Goal: Transaction & Acquisition: Purchase product/service

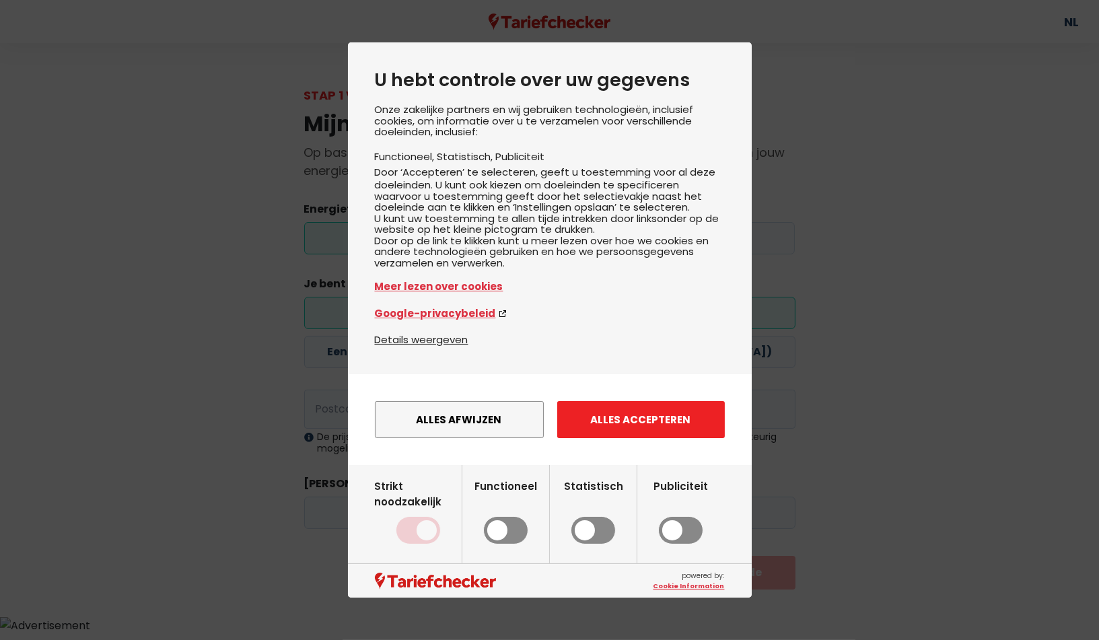
click at [598, 438] on button "Alles accepteren" at bounding box center [641, 419] width 168 height 37
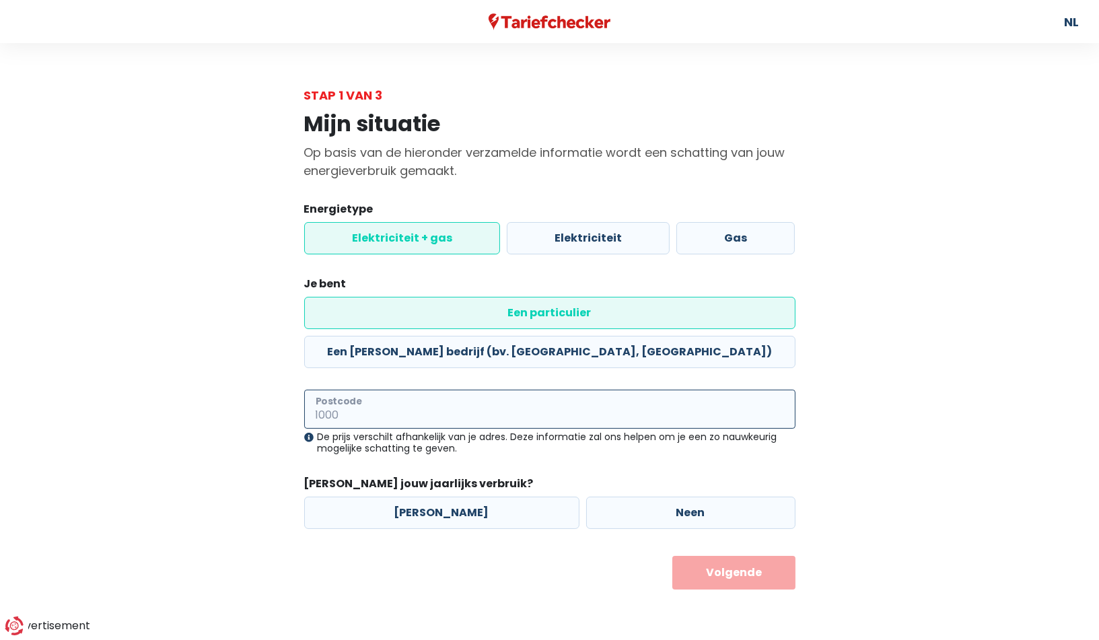
click at [388, 390] on input "Postcode" at bounding box center [549, 409] width 491 height 39
type input "3800"
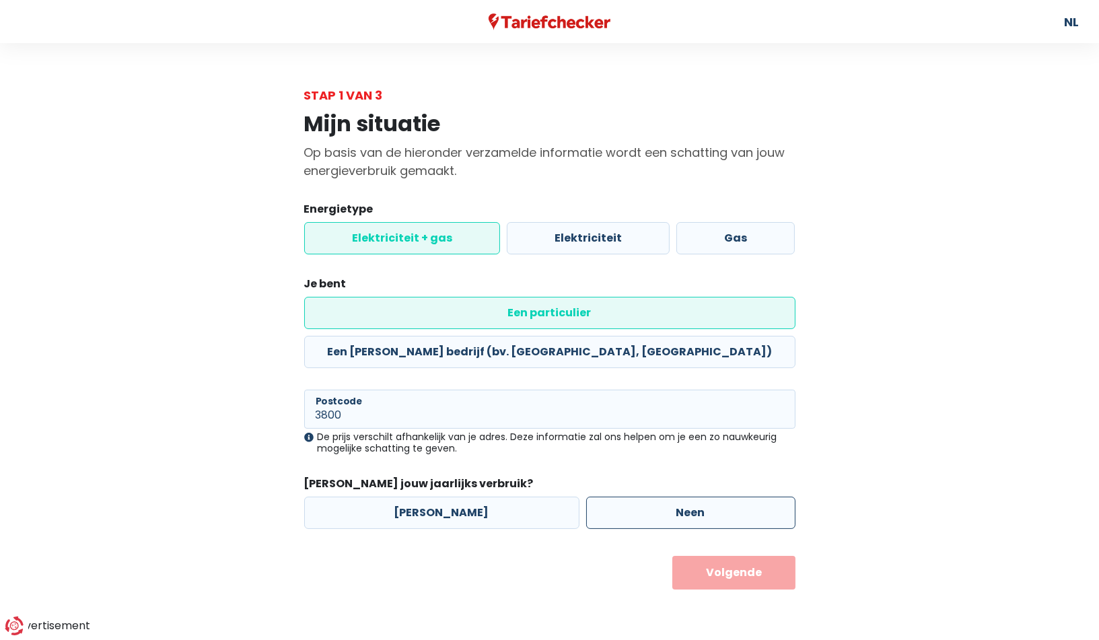
click at [652, 497] on label "Neen" at bounding box center [690, 513] width 209 height 32
click at [652, 497] on input "Neen" at bounding box center [690, 513] width 209 height 32
radio input "true"
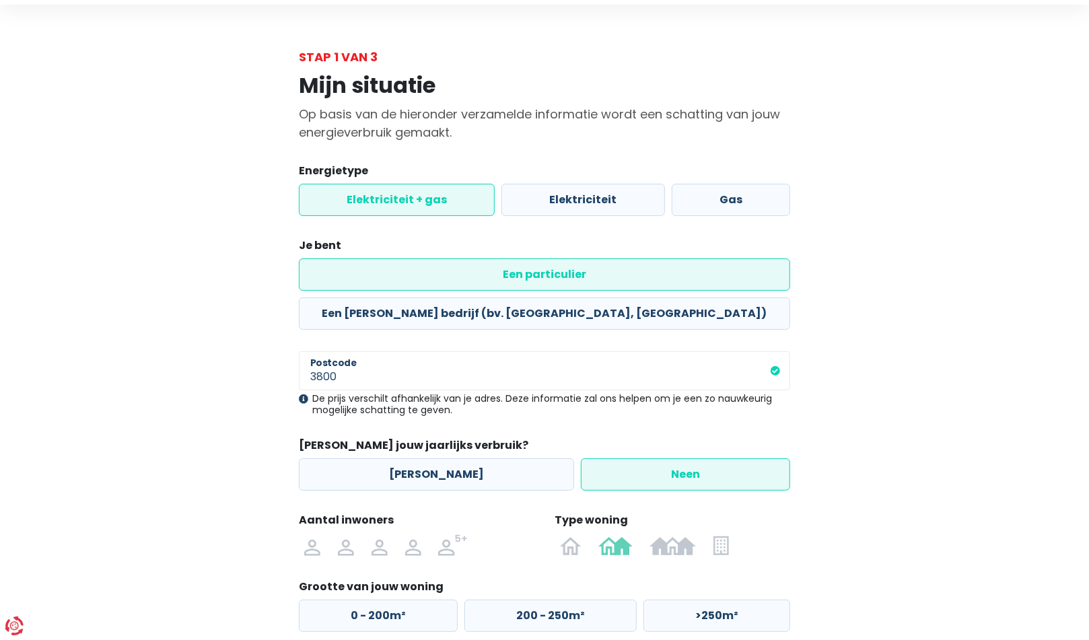
scroll to position [94, 0]
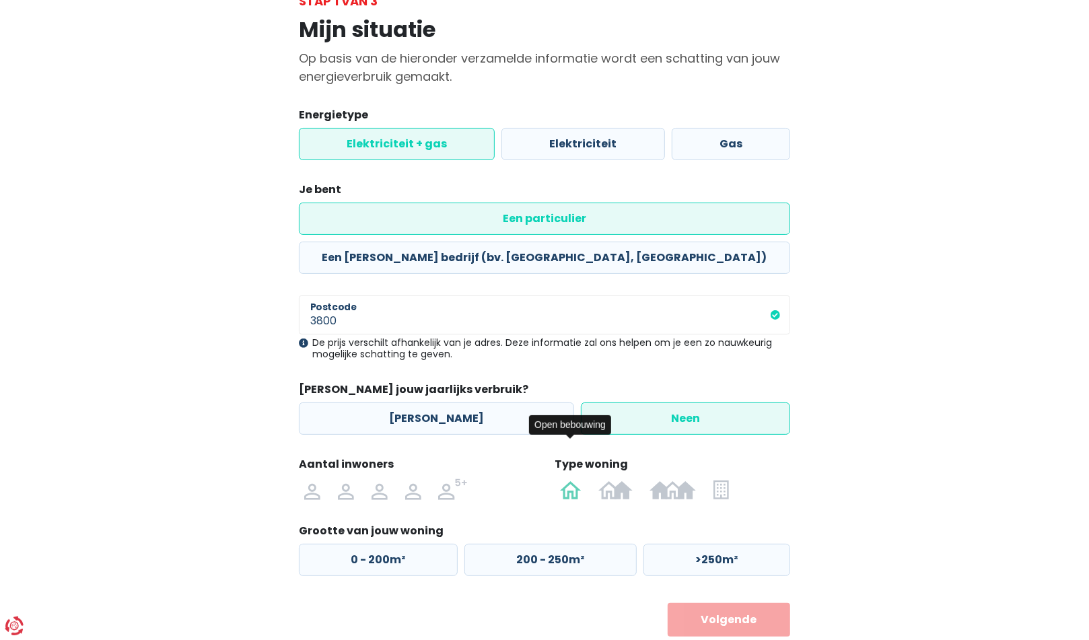
click at [567, 479] on img at bounding box center [571, 490] width 22 height 22
click at [567, 479] on input "radio" at bounding box center [570, 490] width 39 height 22
radio input "true"
click at [405, 479] on img at bounding box center [413, 490] width 16 height 22
click at [405, 479] on input "radio" at bounding box center [413, 490] width 34 height 22
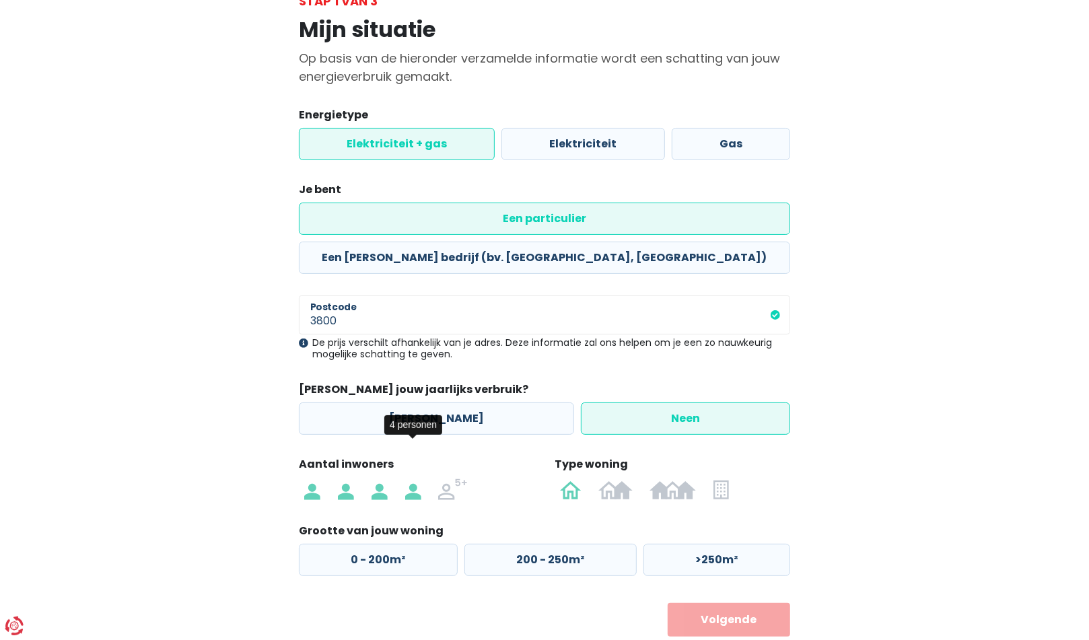
radio input "true"
click at [382, 544] on label "0 - 200m²" at bounding box center [378, 560] width 159 height 32
click at [382, 544] on input "0 - 200m²" at bounding box center [378, 560] width 159 height 32
radio input "true"
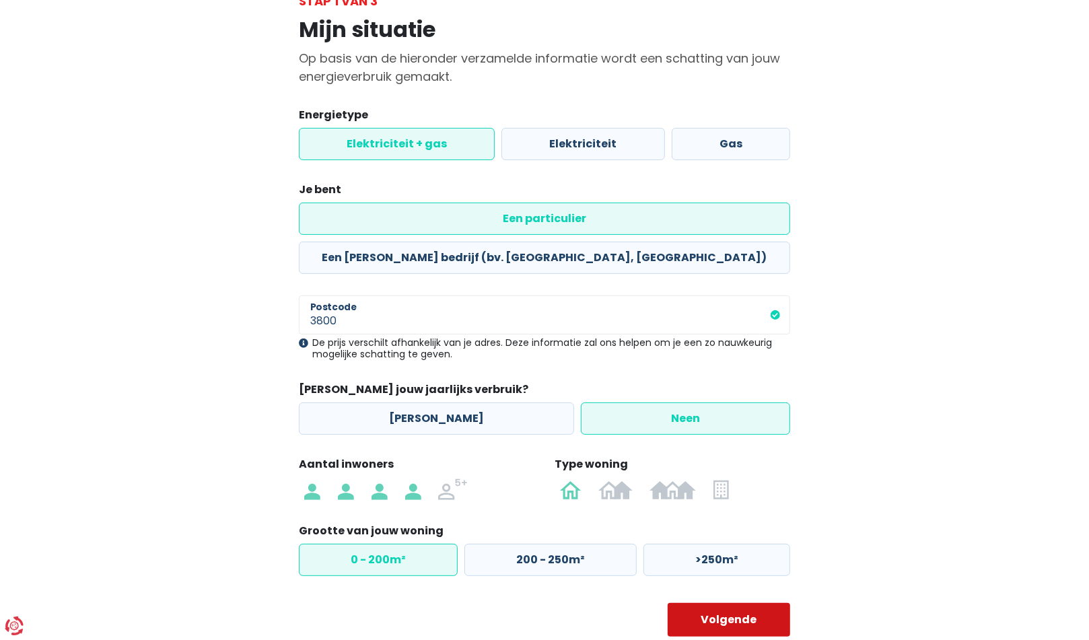
click at [698, 603] on button "Volgende" at bounding box center [729, 620] width 123 height 34
select select
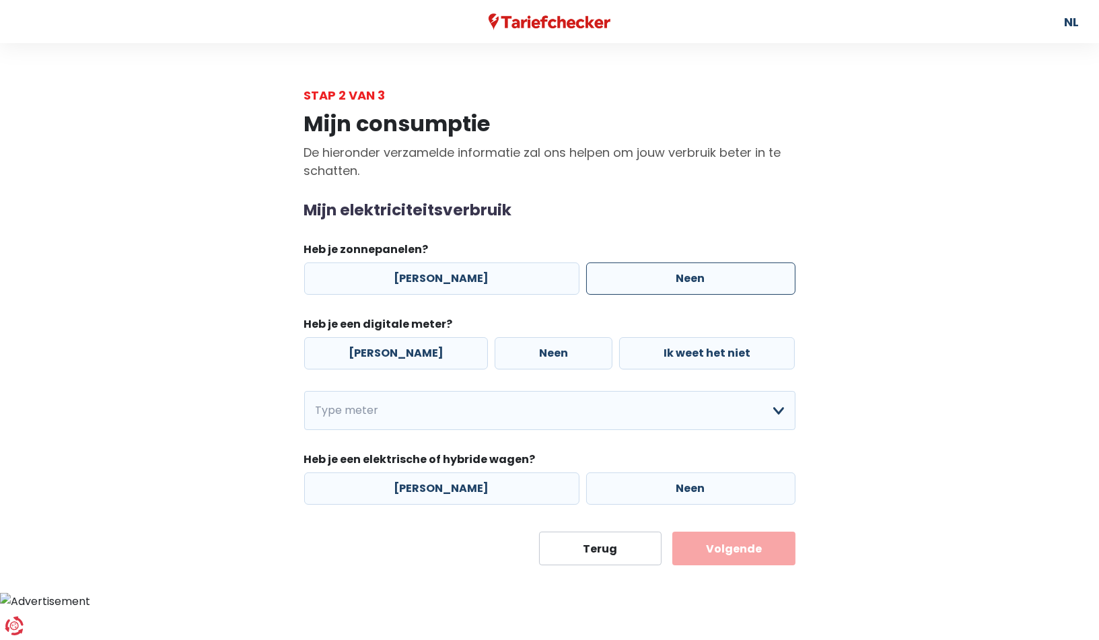
click at [663, 270] on label "Neen" at bounding box center [690, 278] width 209 height 32
click at [663, 270] on input "Neen" at bounding box center [690, 278] width 209 height 32
radio input "true"
click at [398, 349] on label "[PERSON_NAME]" at bounding box center [396, 353] width 184 height 32
click at [398, 349] on input "[PERSON_NAME]" at bounding box center [396, 353] width 184 height 32
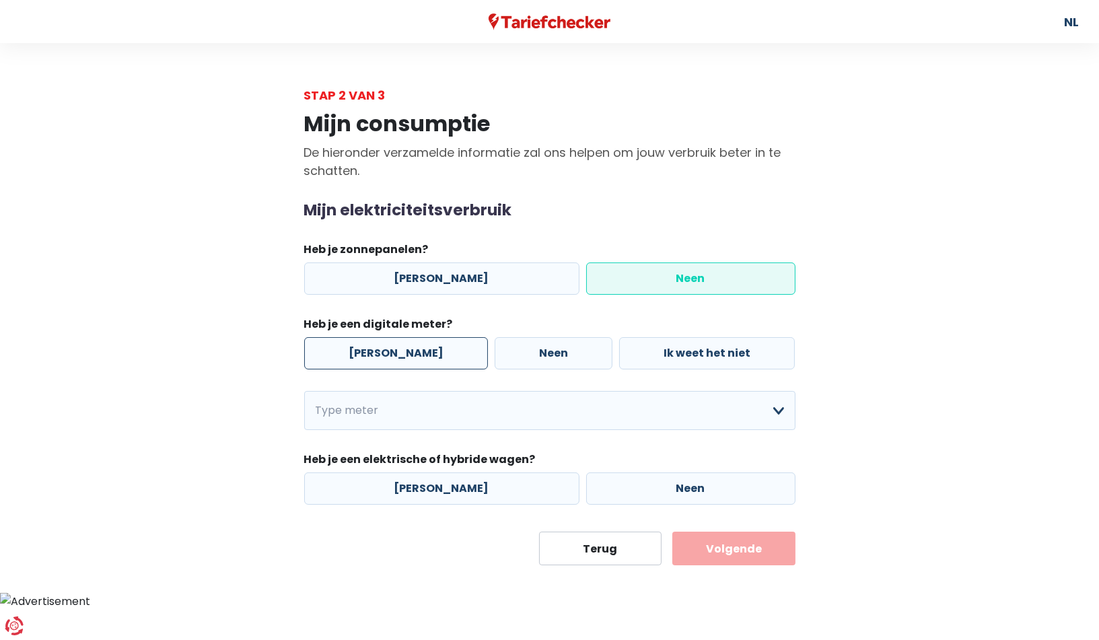
radio input "true"
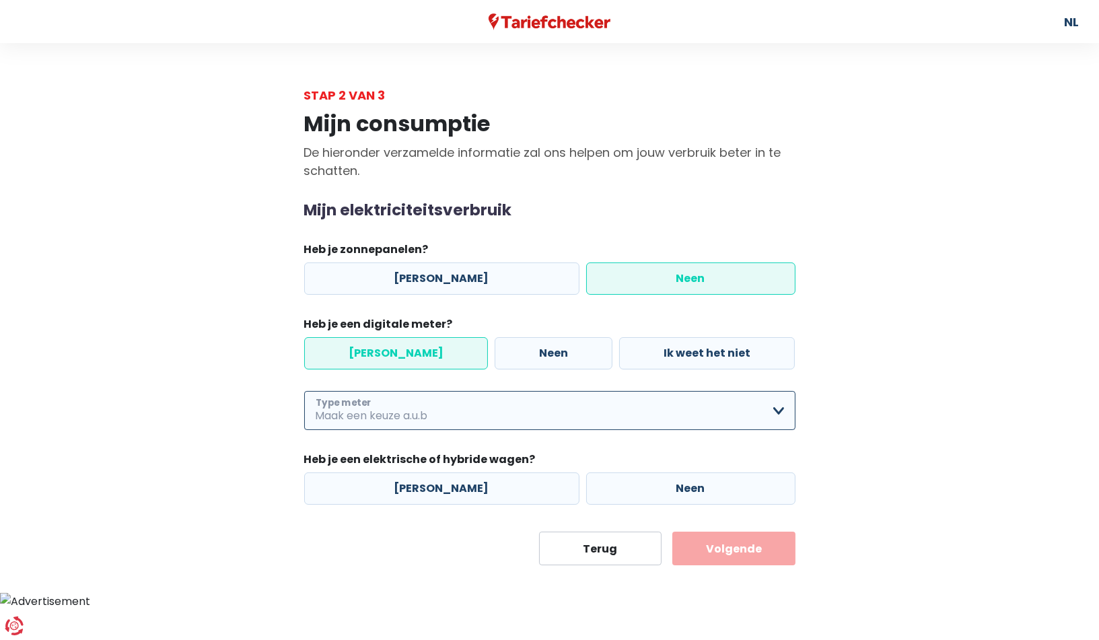
click at [751, 407] on select "Enkelvoudig Tweevoudig Enkelvoudig + uitsluitend nachttarief Tweevoudig + uitsl…" at bounding box center [549, 410] width 491 height 39
click at [304, 391] on select "Enkelvoudig Tweevoudig Enkelvoudig + uitsluitend nachttarief Tweevoudig + uitsl…" at bounding box center [549, 410] width 491 height 39
select select "day_single_rate"
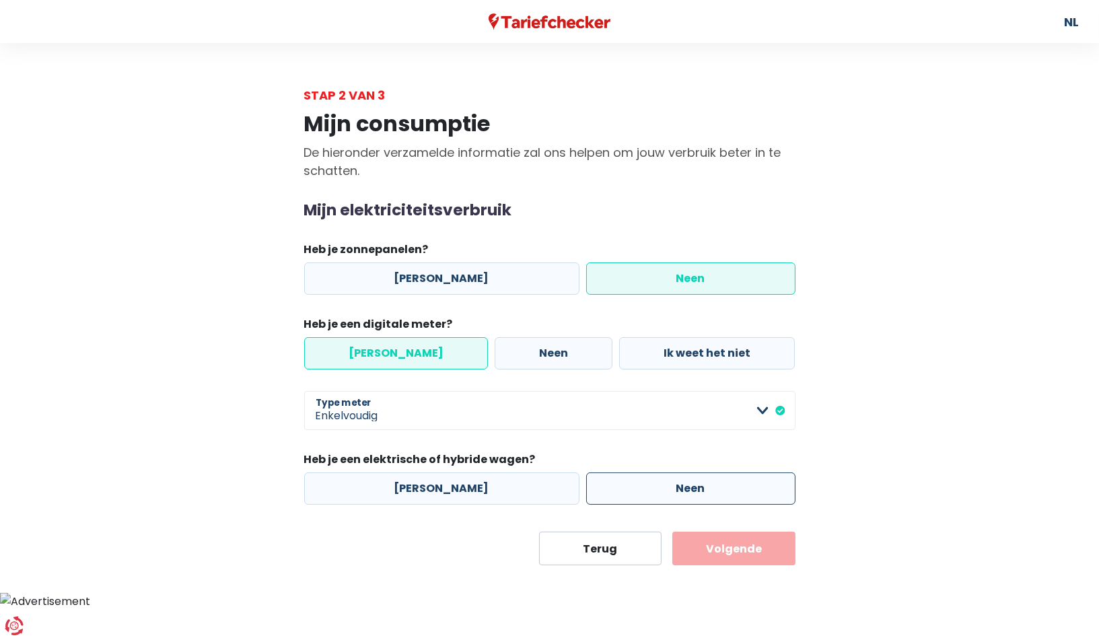
click at [586, 474] on label "Neen" at bounding box center [690, 488] width 209 height 32
click at [586, 474] on input "Neen" at bounding box center [690, 488] width 209 height 32
radio input "true"
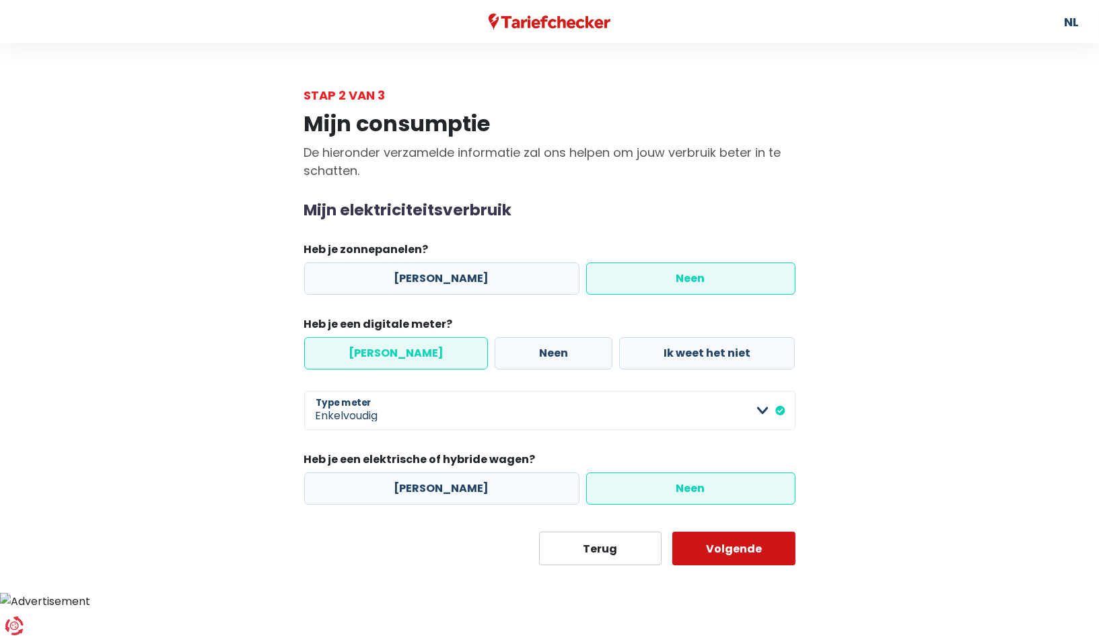
click at [739, 545] on button "Volgende" at bounding box center [733, 549] width 123 height 34
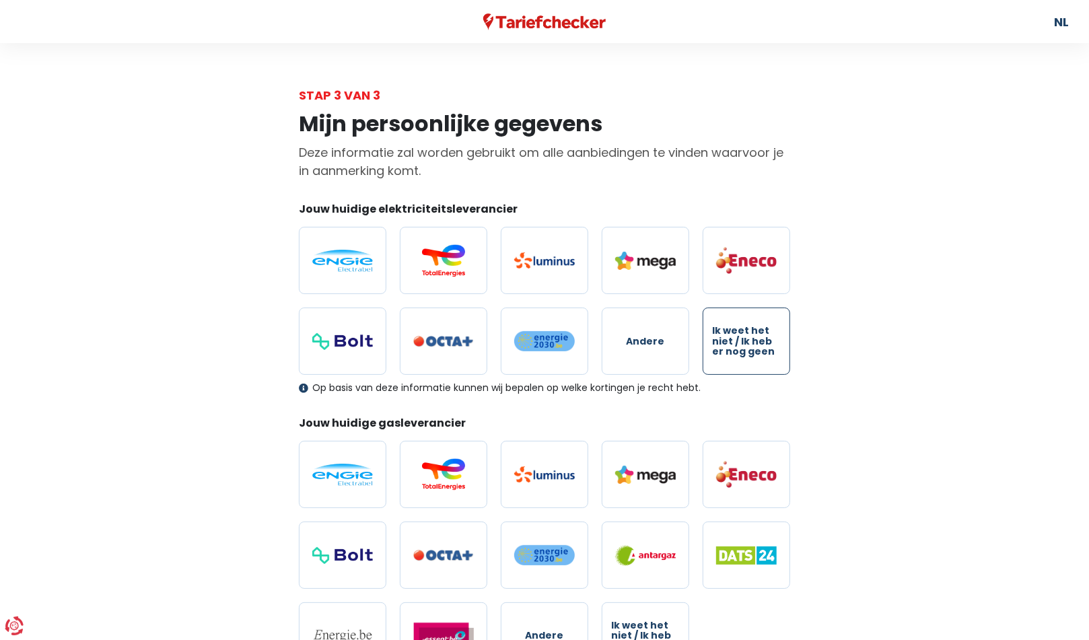
click at [744, 339] on span "Ik weet het niet / Ik heb er nog geen" at bounding box center [746, 341] width 69 height 31
click at [744, 339] on input "Ik weet het niet / Ik heb er nog geen" at bounding box center [746, 341] width 87 height 67
radio input "true"
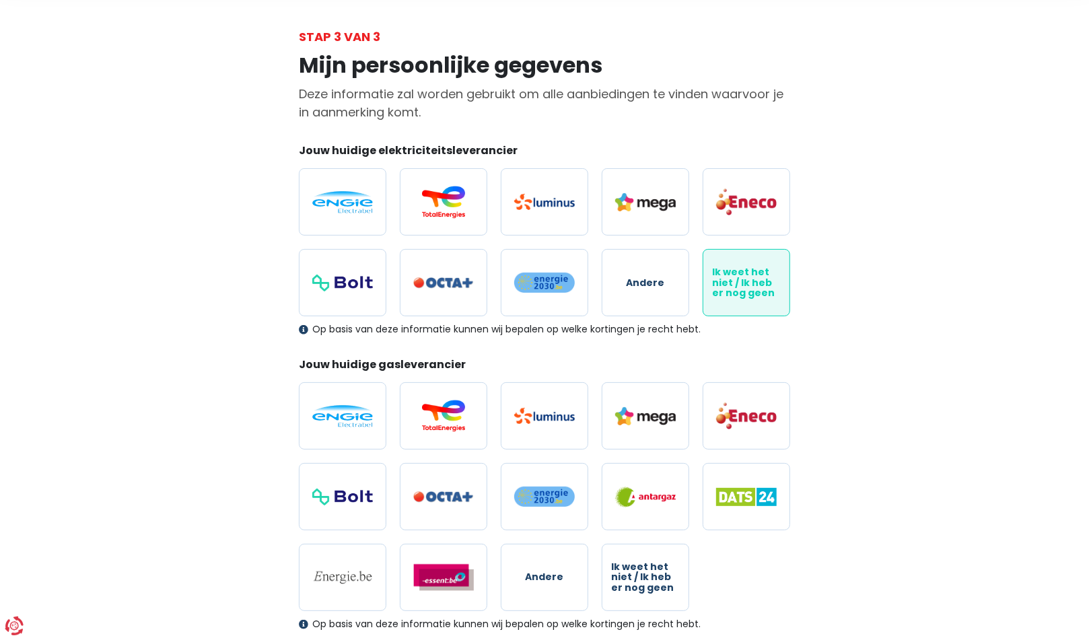
scroll to position [202, 0]
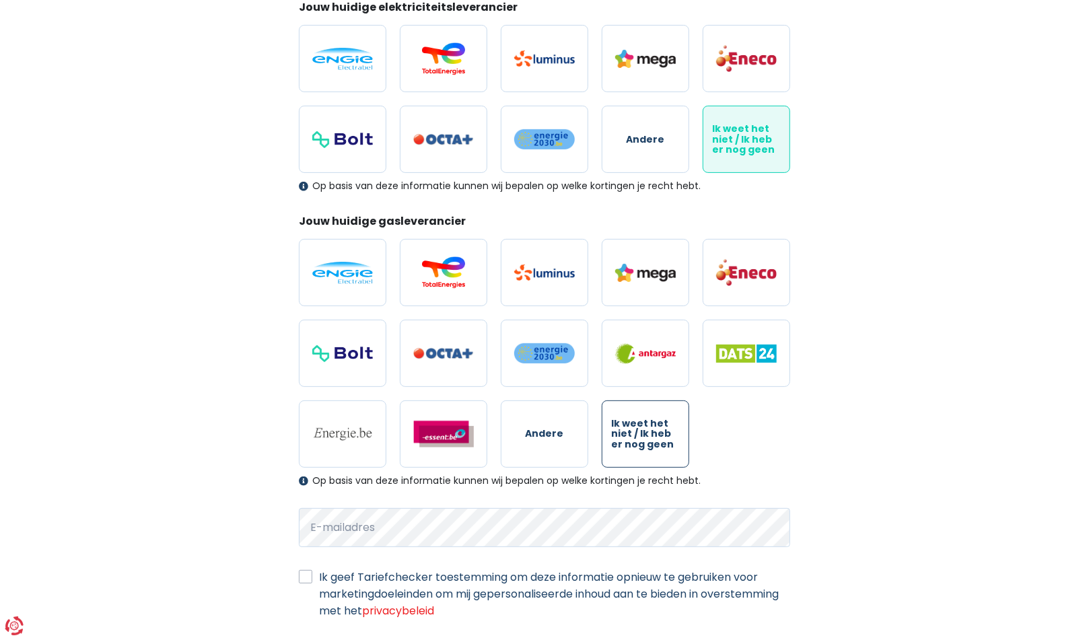
click at [652, 432] on span "Ik weet het niet / Ik heb er nog geen" at bounding box center [645, 434] width 69 height 31
click at [652, 432] on input "Ik weet het niet / Ik heb er nog geen" at bounding box center [645, 433] width 87 height 67
radio input "true"
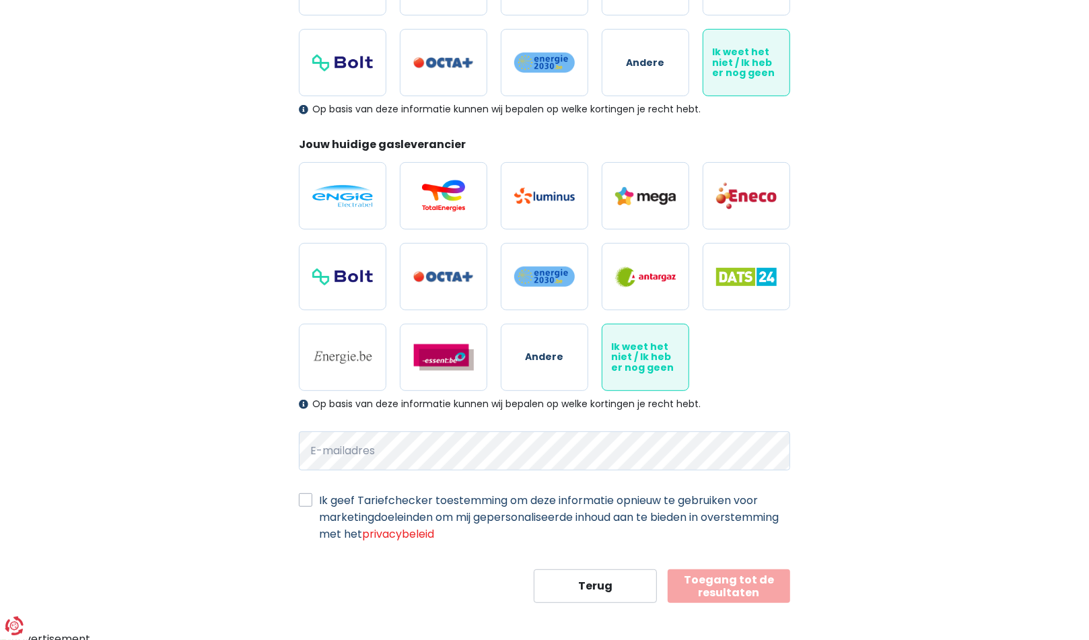
scroll to position [282, 0]
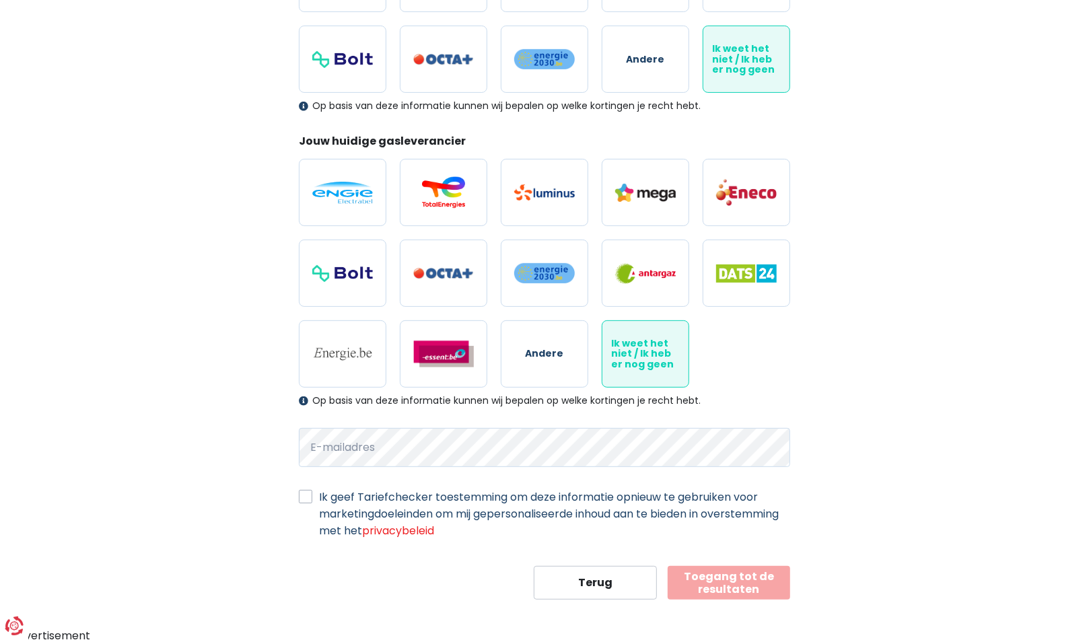
click at [319, 495] on label "Ik geef Tariefchecker toestemming om deze informatie opnieuw te gebruiken voor …" at bounding box center [554, 514] width 471 height 50
click at [308, 495] on input "Ik geef Tariefchecker toestemming om deze informatie opnieuw te gebruiken voor …" at bounding box center [305, 495] width 13 height 13
checkbox input "true"
click at [722, 589] on button "Toegang tot de resultaten" at bounding box center [729, 583] width 123 height 34
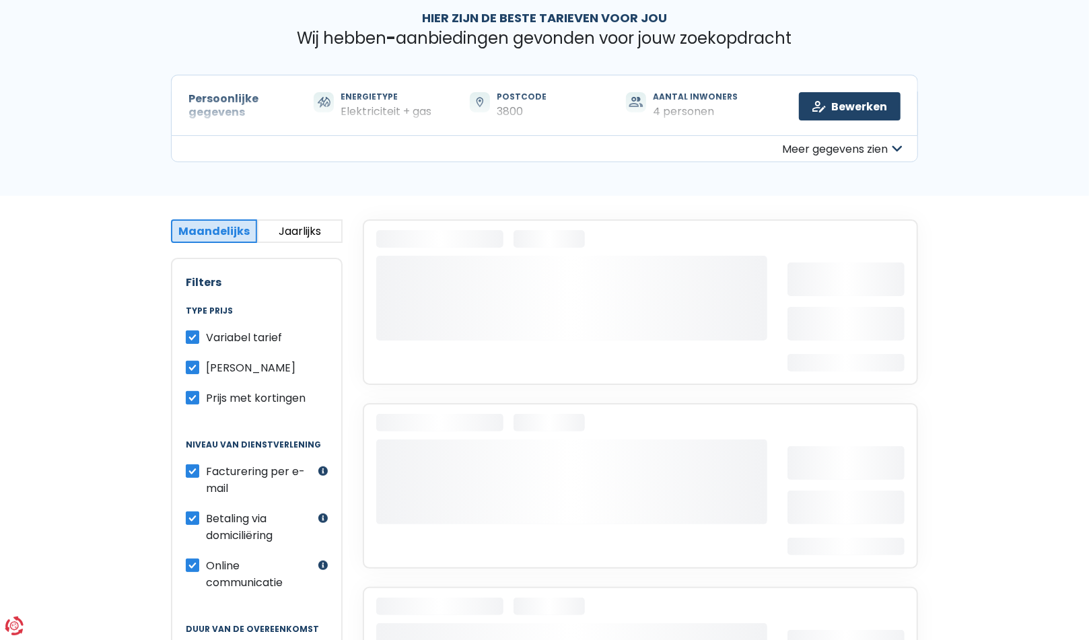
scroll to position [67, 0]
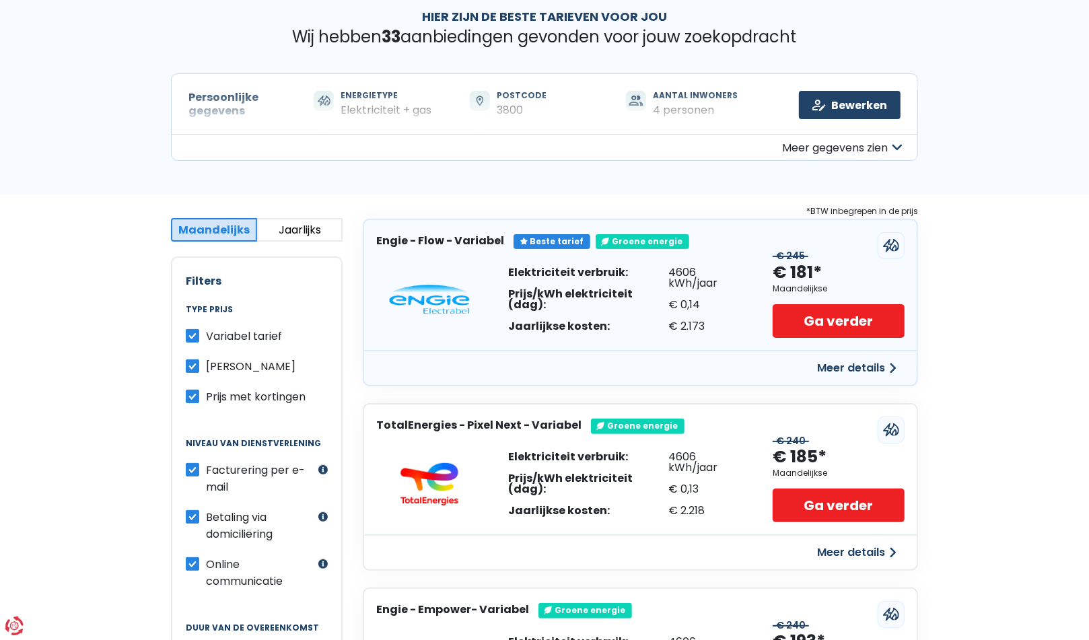
click at [206, 333] on label "Variabel tarief" at bounding box center [244, 336] width 76 height 17
click at [194, 333] on input "Variabel tarief" at bounding box center [192, 334] width 13 height 13
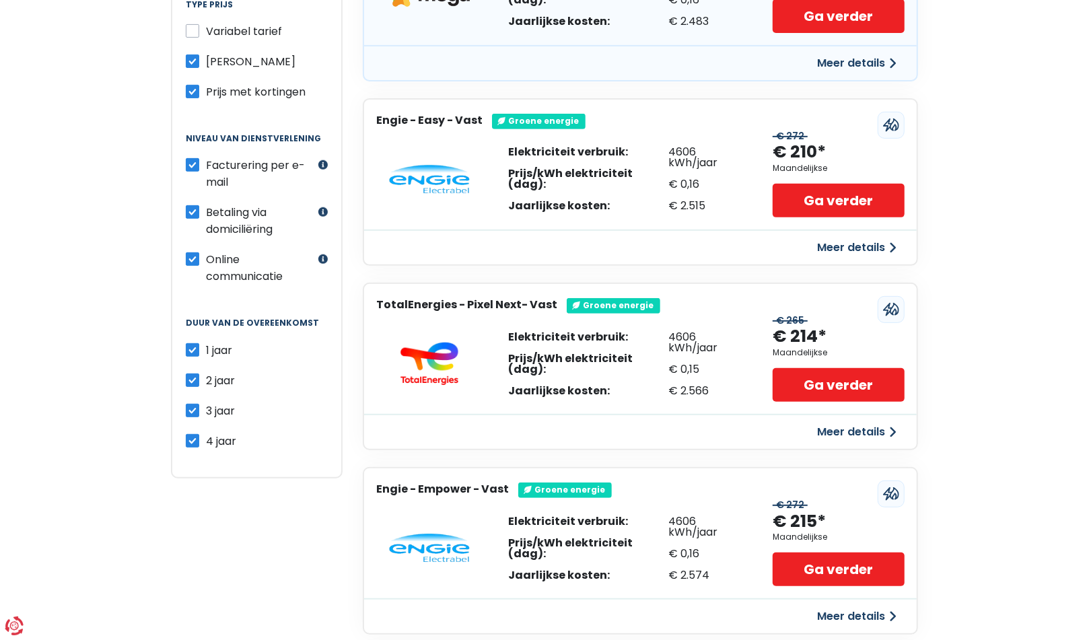
scroll to position [261, 0]
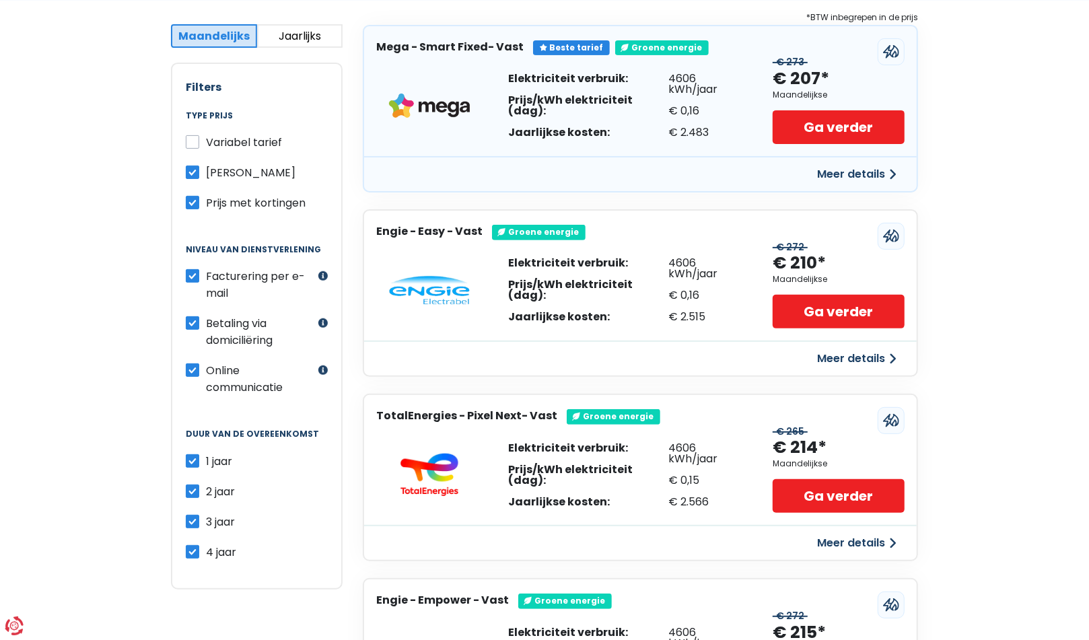
click at [206, 143] on label "Variabel tarief" at bounding box center [244, 142] width 76 height 17
click at [195, 143] on input "Variabel tarief" at bounding box center [192, 140] width 13 height 13
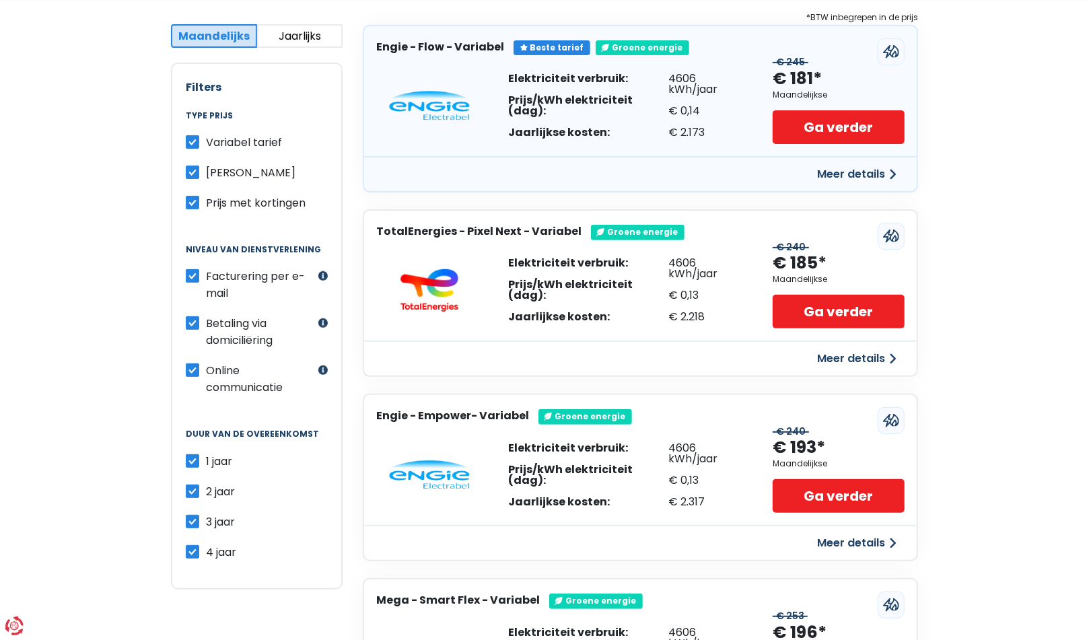
click at [206, 142] on label "Variabel tarief" at bounding box center [244, 142] width 76 height 17
click at [195, 142] on input "Variabel tarief" at bounding box center [192, 140] width 13 height 13
checkbox input "false"
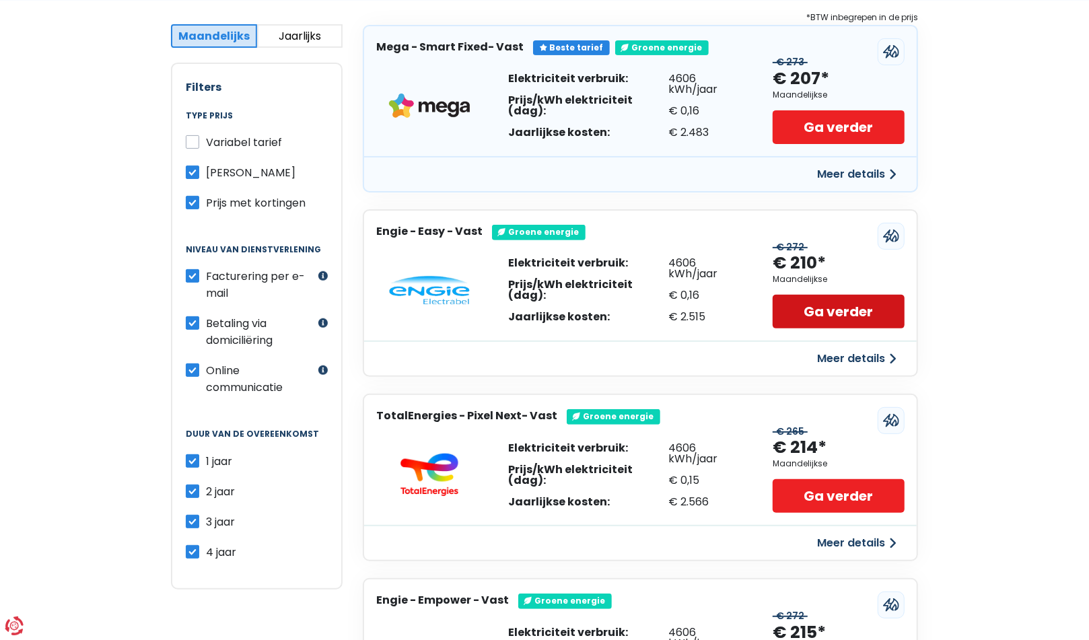
click at [818, 308] on link "Ga verder" at bounding box center [839, 312] width 132 height 34
